Goal: Check status: Check status

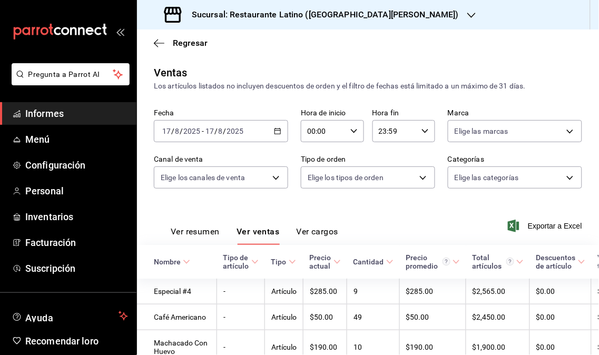
click at [57, 110] on font "Informes" at bounding box center [44, 113] width 38 height 11
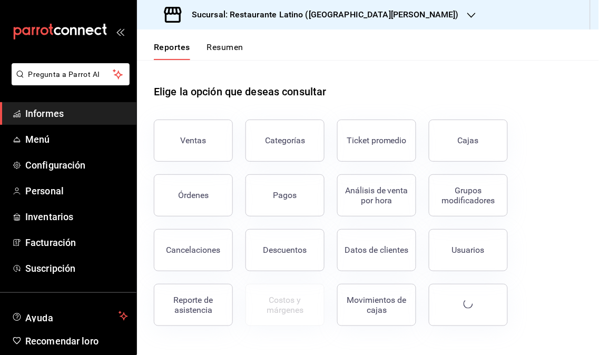
click at [91, 111] on span "Informes" at bounding box center [76, 113] width 103 height 14
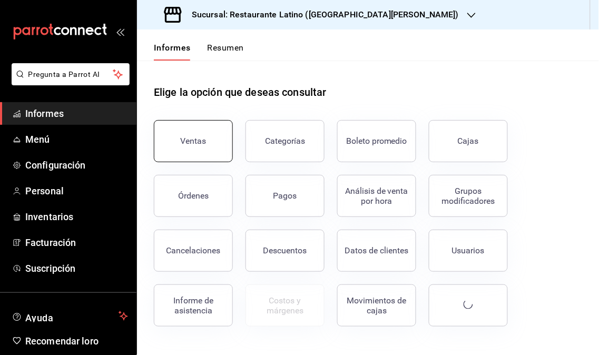
click at [207, 155] on button "Ventas" at bounding box center [193, 141] width 79 height 42
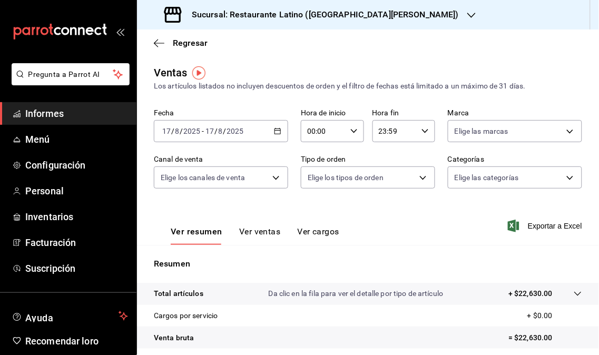
click at [468, 15] on icon "button" at bounding box center [472, 15] width 8 height 5
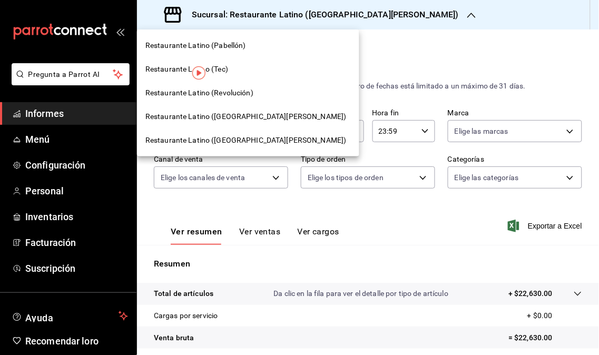
click at [243, 122] on div "Restaurante Latino ([GEOGRAPHIC_DATA][PERSON_NAME])" at bounding box center [248, 117] width 222 height 24
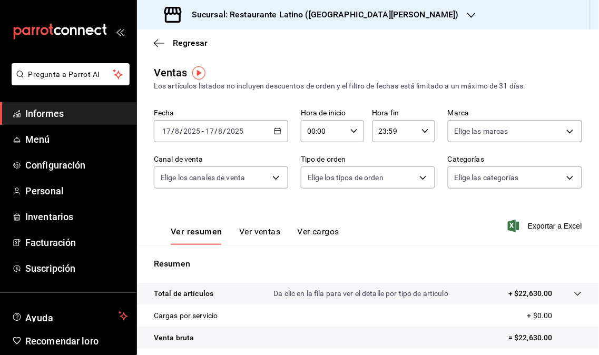
click at [365, 23] on div "Sucursal: Restaurante Latino ([GEOGRAPHIC_DATA][PERSON_NAME])" at bounding box center [312, 15] width 335 height 30
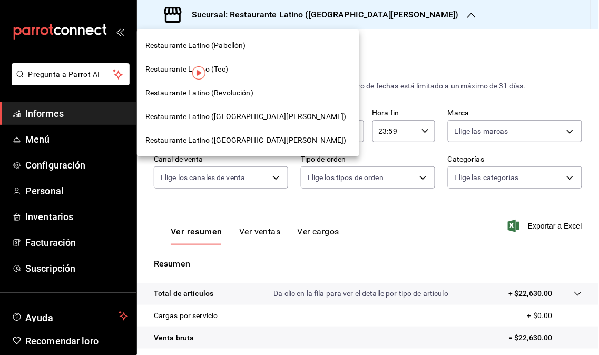
click at [241, 98] on span "Restaurante Latino (Revolución)" at bounding box center [199, 92] width 108 height 11
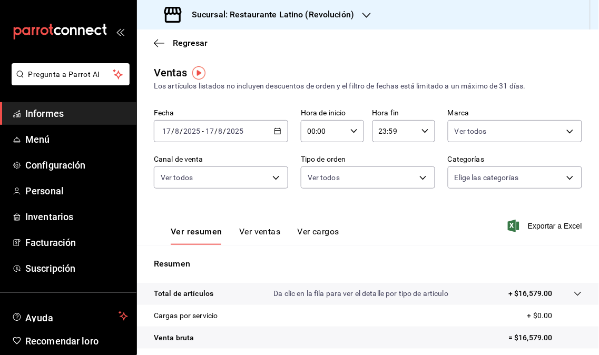
click at [365, 16] on icon "button" at bounding box center [367, 15] width 8 height 5
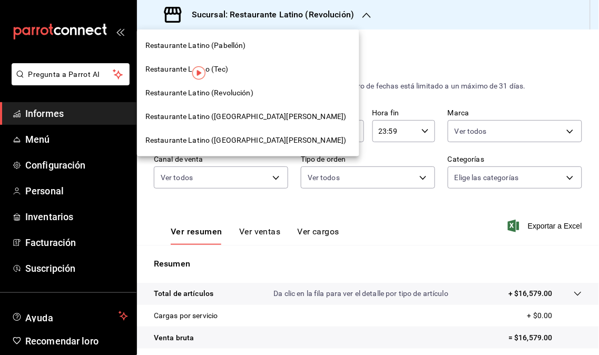
click at [228, 203] on div at bounding box center [299, 177] width 599 height 355
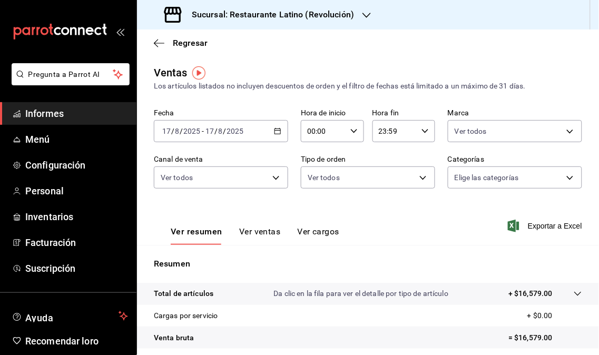
click at [274, 133] on icon "button" at bounding box center [277, 131] width 7 height 7
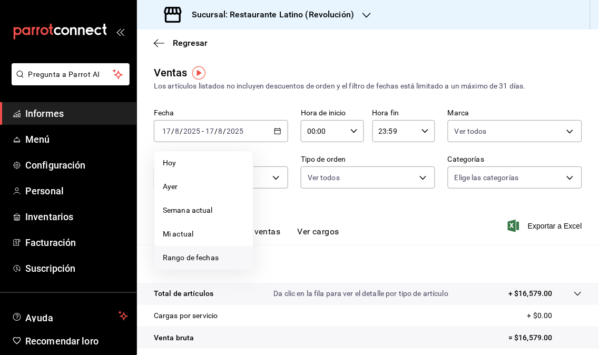
click at [220, 260] on span "Rango de fechas" at bounding box center [204, 257] width 82 height 11
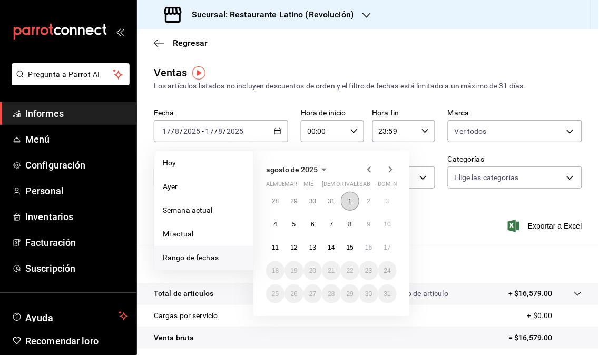
click at [351, 201] on font "1" at bounding box center [350, 201] width 4 height 7
click at [391, 248] on button "17" at bounding box center [387, 247] width 18 height 19
